Goal: Task Accomplishment & Management: Manage account settings

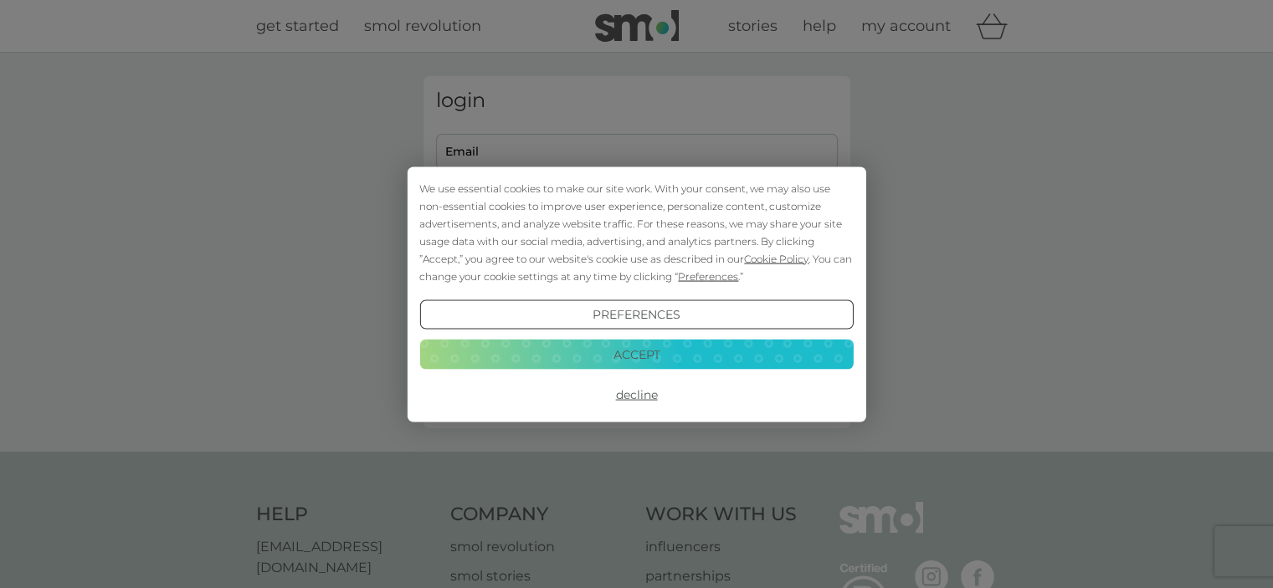
type input "[EMAIL_ADDRESS][DOMAIN_NAME]"
click at [622, 354] on button "Accept" at bounding box center [635, 355] width 433 height 30
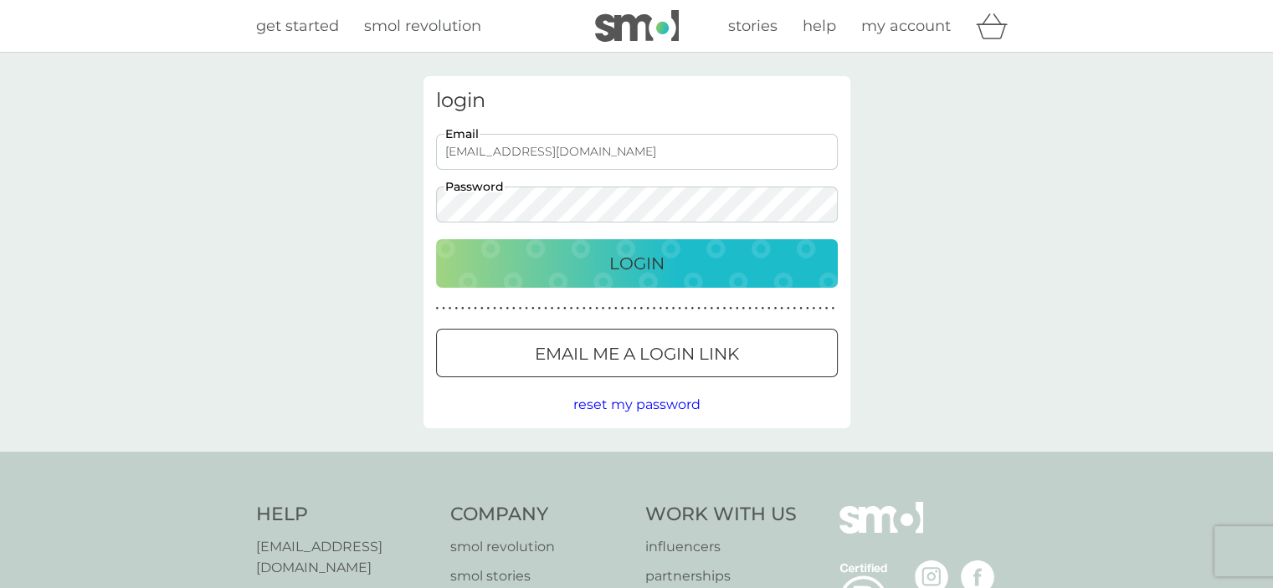
click at [535, 266] on div "Login" at bounding box center [637, 263] width 368 height 27
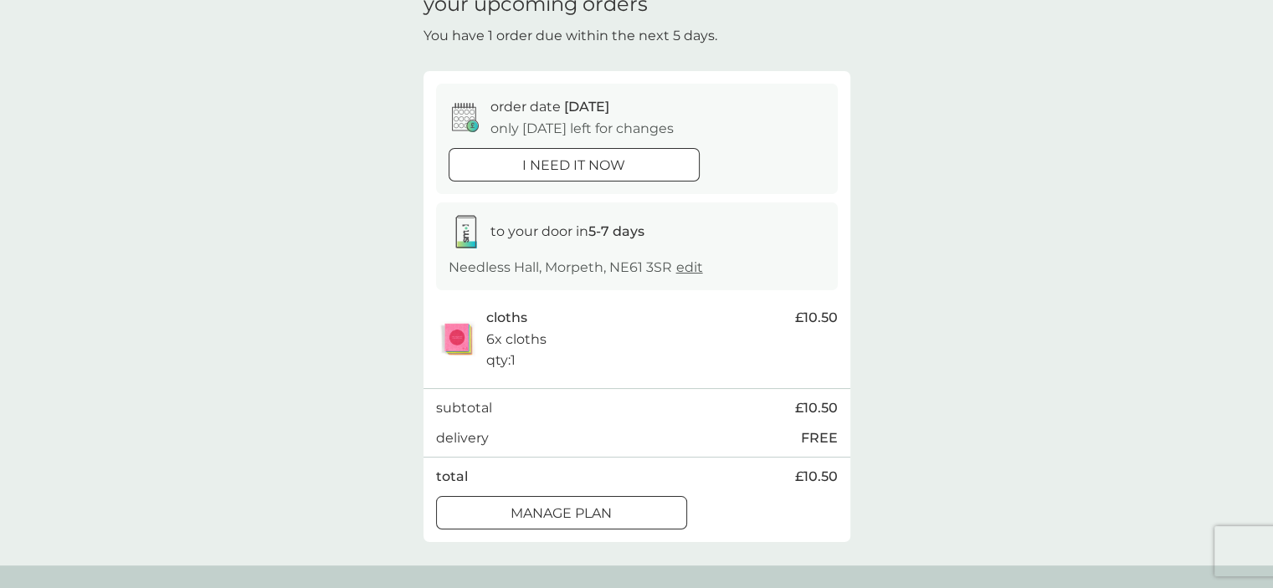
scroll to position [167, 0]
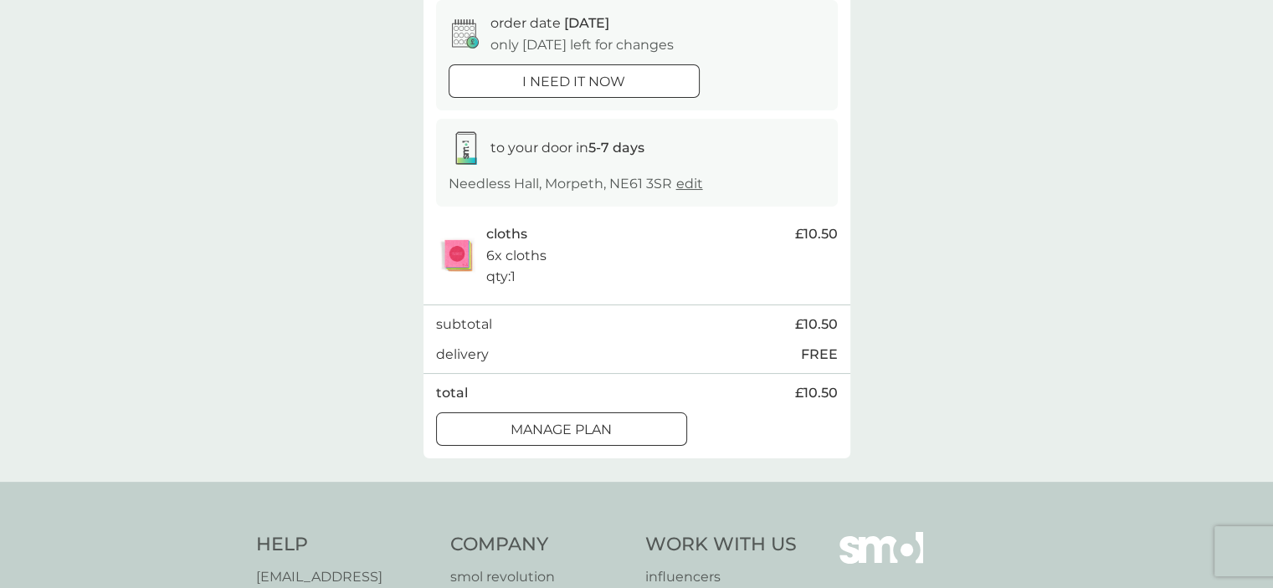
click at [529, 421] on p "Manage plan" at bounding box center [560, 430] width 101 height 22
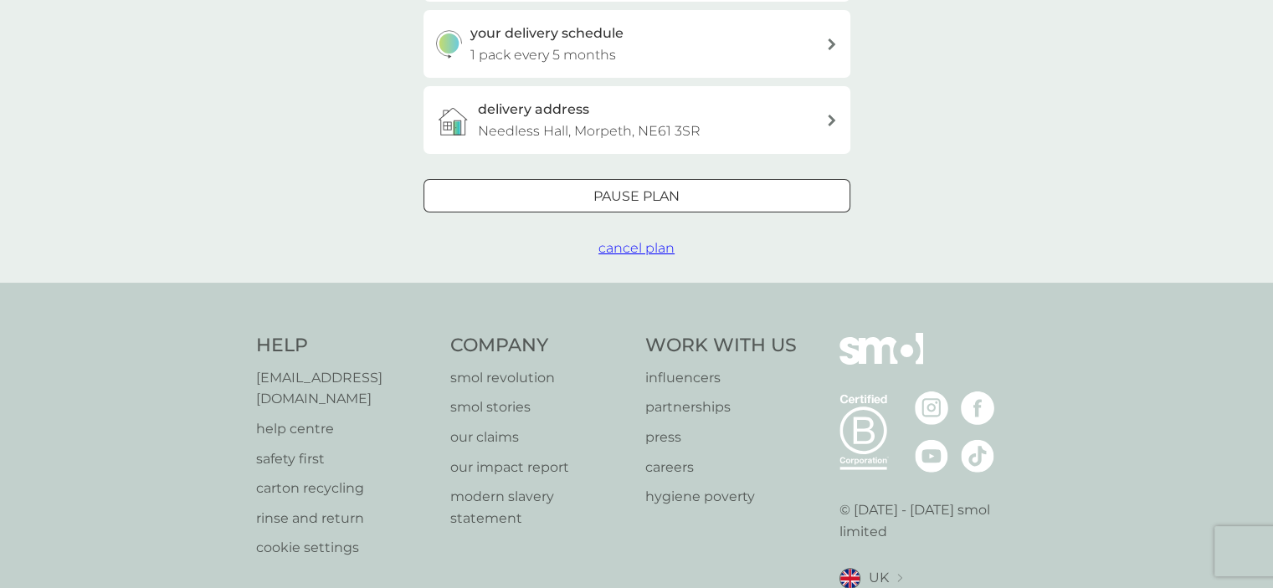
scroll to position [418, 0]
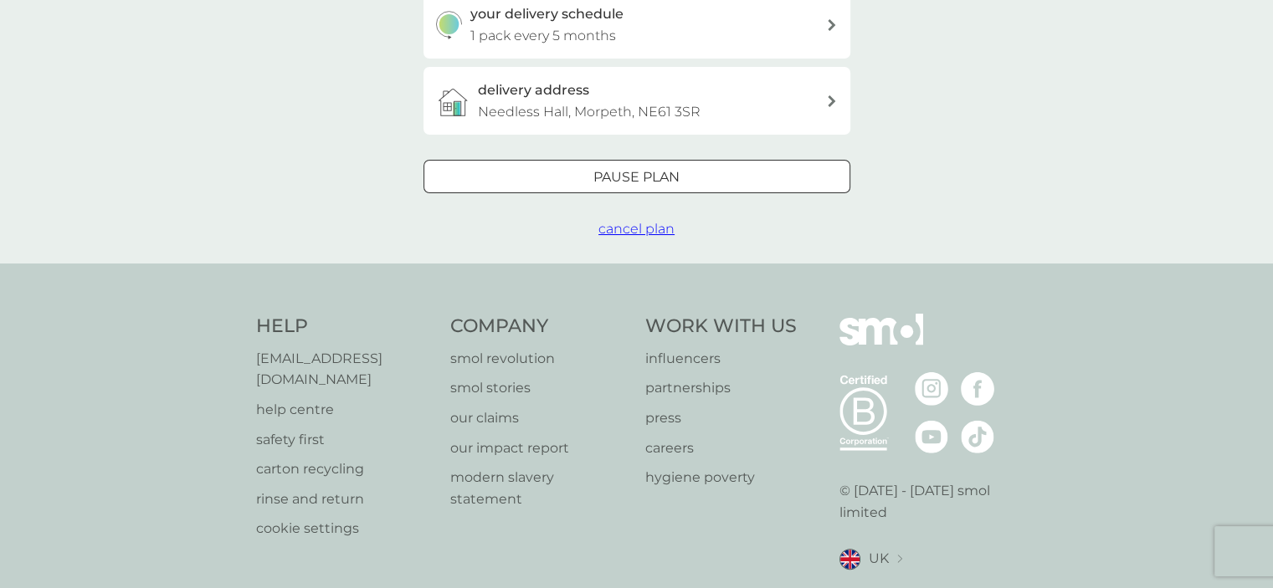
click at [609, 233] on span "cancel plan" at bounding box center [636, 229] width 76 height 16
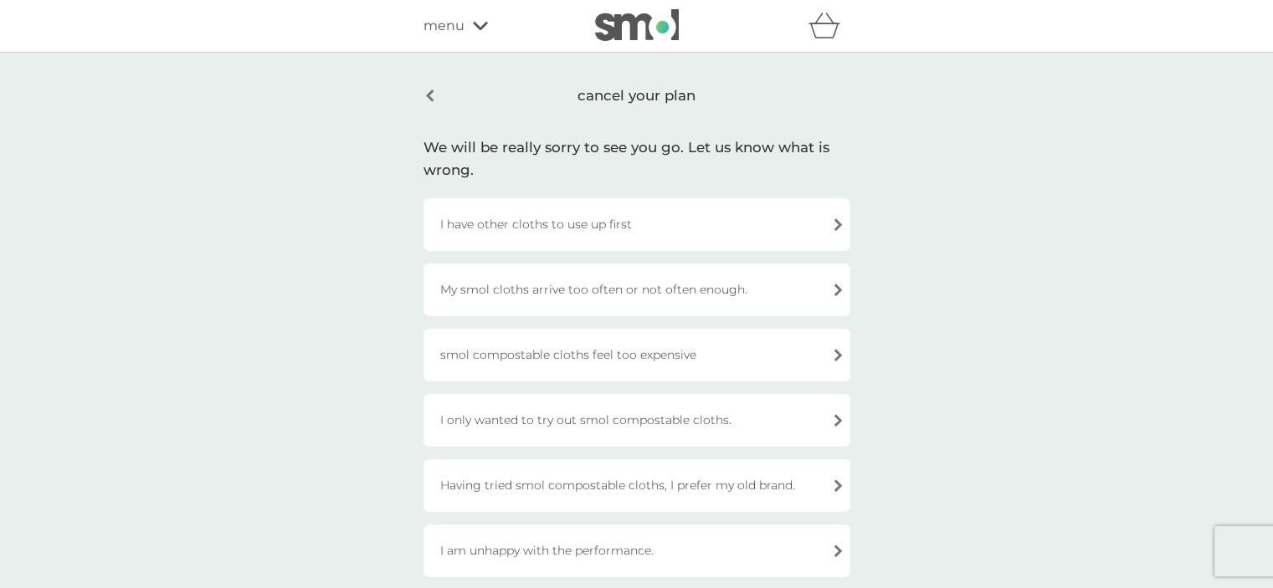
click at [613, 219] on div "I have other cloths to use up first" at bounding box center [636, 224] width 427 height 53
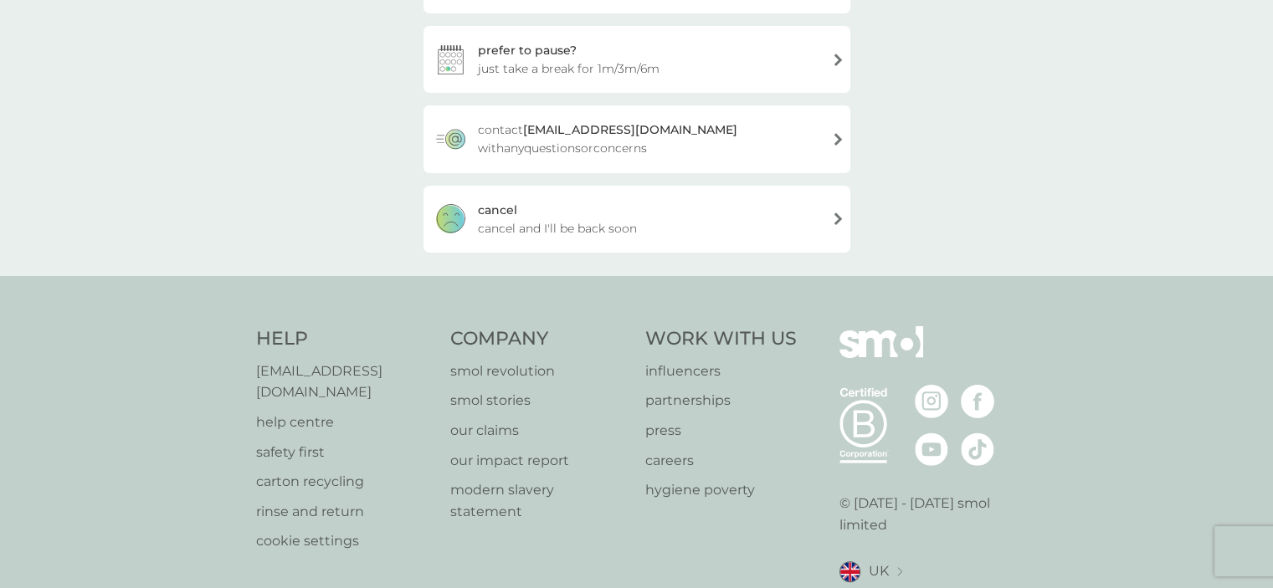
scroll to position [251, 0]
click at [607, 226] on span "cancel and I'll be back soon" at bounding box center [557, 227] width 159 height 18
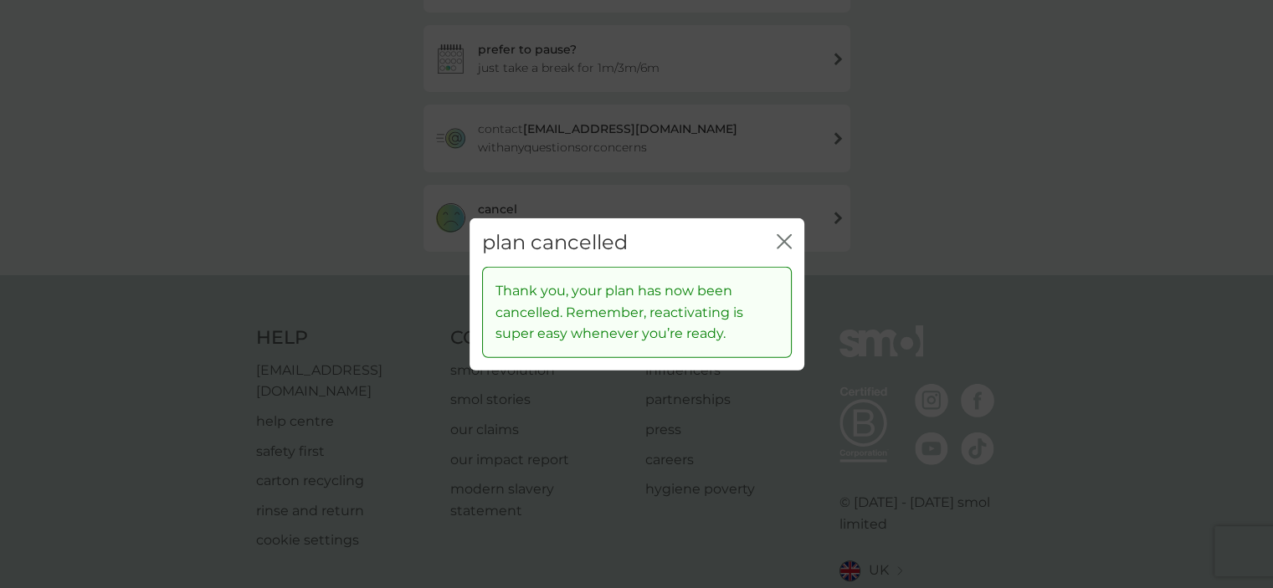
click at [793, 230] on div "plan cancelled close" at bounding box center [636, 242] width 335 height 49
click at [788, 234] on icon "close" at bounding box center [784, 240] width 15 height 15
